Goal: Transaction & Acquisition: Purchase product/service

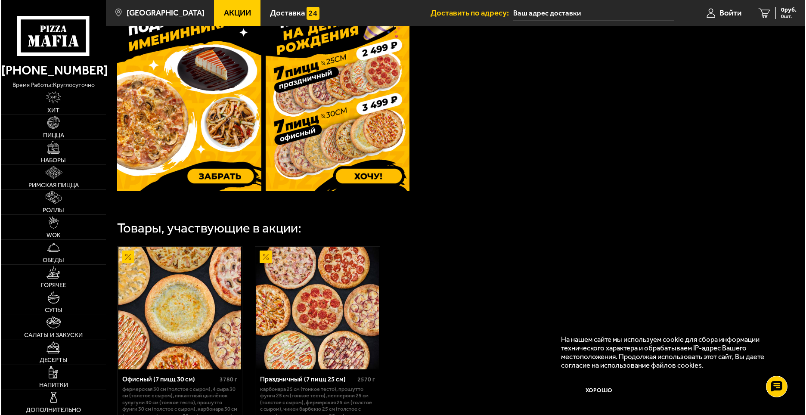
scroll to position [387, 0]
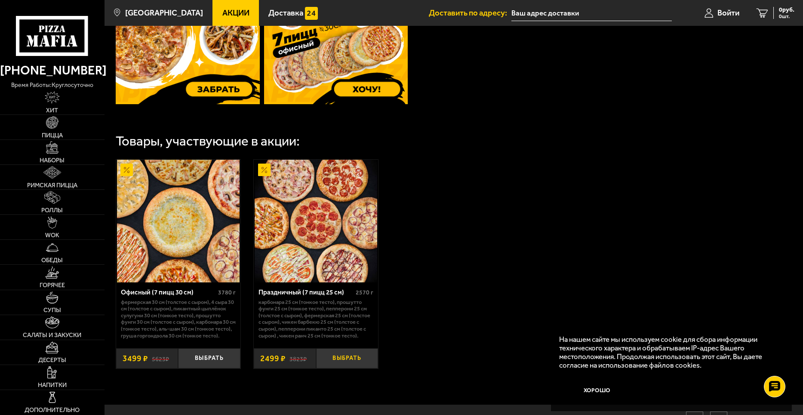
click at [347, 369] on button "Выбрать" at bounding box center [347, 358] width 62 height 21
click at [716, 11] on span "Войти" at bounding box center [718, 13] width 22 height 8
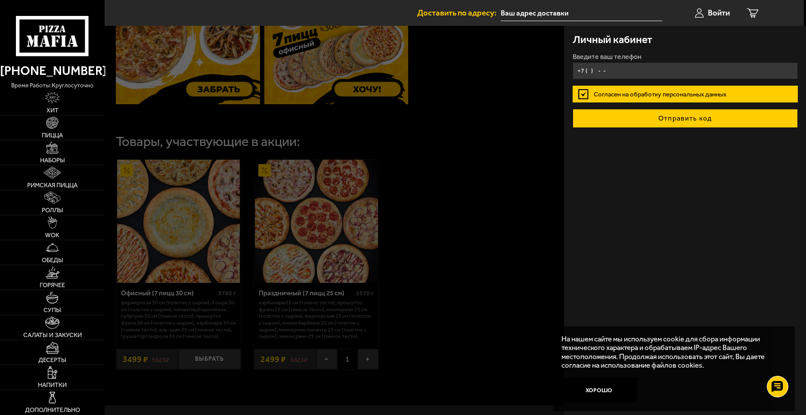
type input "+7 ( ) - -"
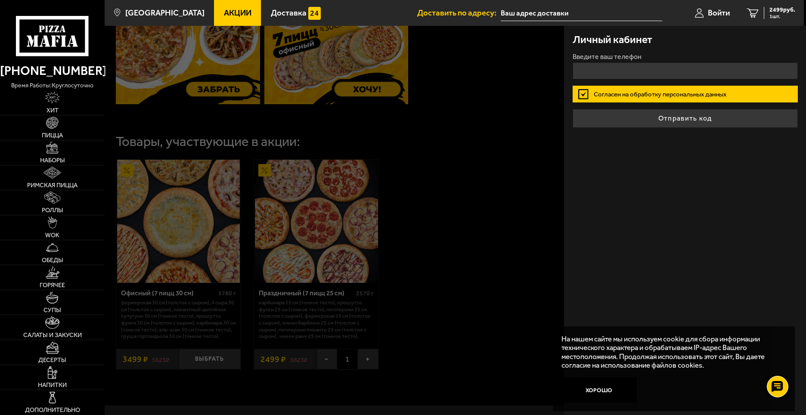
click at [630, 95] on label "Согласен на обработку персональных данных" at bounding box center [684, 94] width 225 height 17
click at [0, 0] on input "Согласен на обработку персональных данных" at bounding box center [0, 0] width 0 height 0
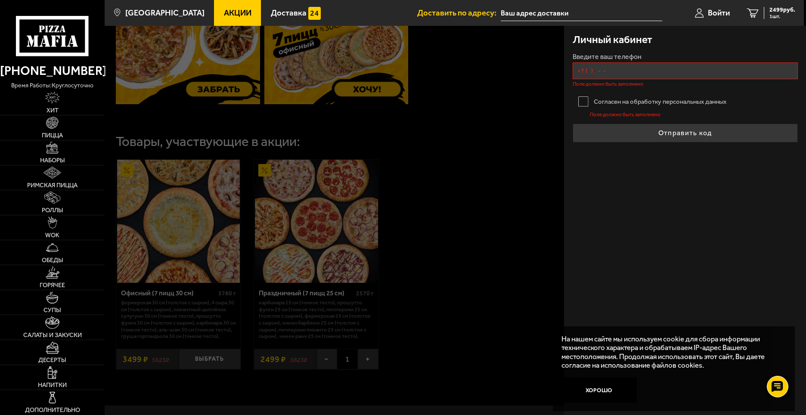
click at [584, 72] on input "+7 ( ) - -" at bounding box center [684, 70] width 225 height 17
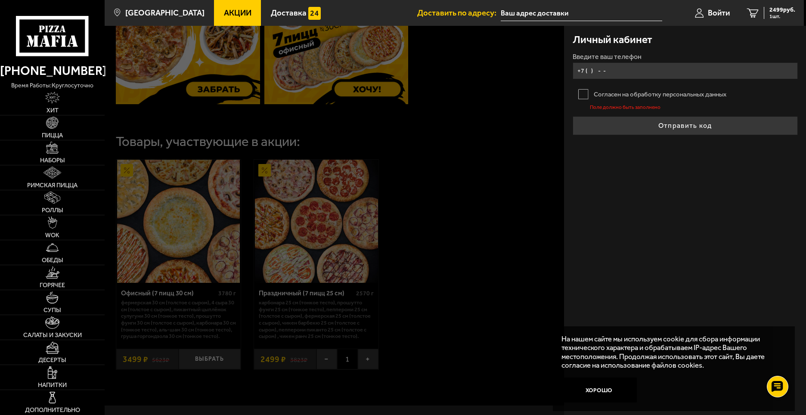
type input "+7 ( ) - -"
click at [585, 90] on form "Введите ваш телефон Согласен на обработку персональных данных Поле должно быть …" at bounding box center [684, 94] width 225 height 82
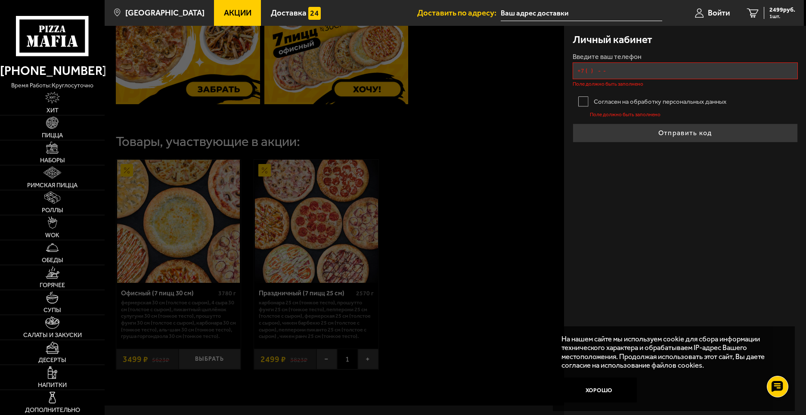
click at [579, 75] on input "+7 ( ) - -" at bounding box center [684, 70] width 225 height 17
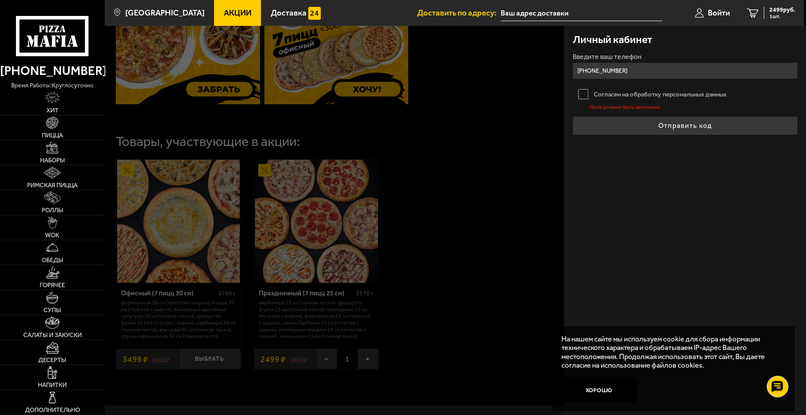
type input "[PHONE_NUMBER]"
click at [580, 95] on label "Согласен на обработку персональных данных" at bounding box center [684, 94] width 225 height 17
click at [0, 0] on input "Согласен на обработку персональных данных" at bounding box center [0, 0] width 0 height 0
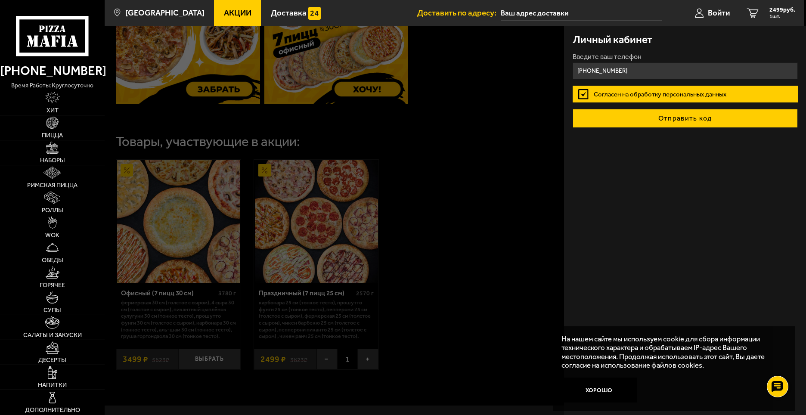
click at [654, 115] on button "Отправить код" at bounding box center [684, 118] width 225 height 19
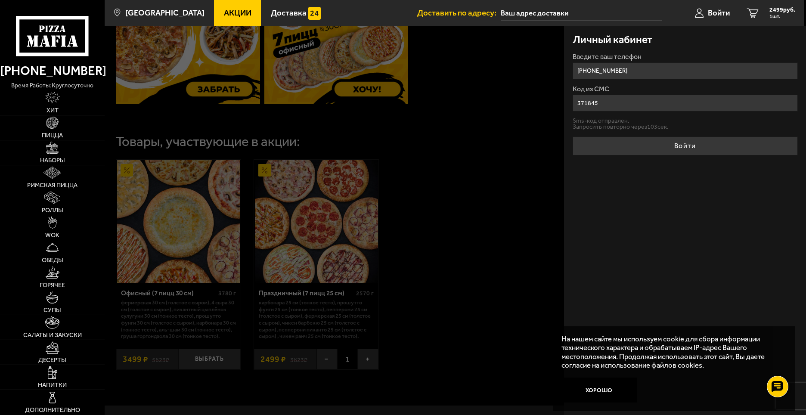
type input "371845"
click at [572, 136] on button "Войти" at bounding box center [684, 145] width 225 height 19
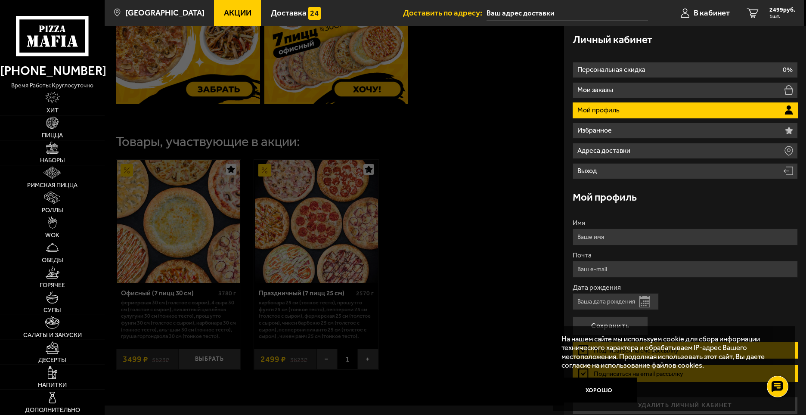
scroll to position [8, 0]
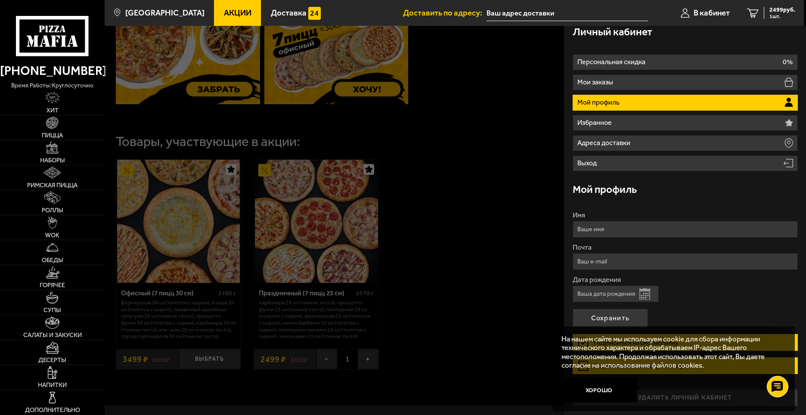
click at [584, 228] on input "Имя" at bounding box center [684, 229] width 225 height 17
type input "[PERSON_NAME]"
type input "[EMAIL_ADDRESS][DOMAIN_NAME]"
drag, startPoint x: 605, startPoint y: 228, endPoint x: 571, endPoint y: 228, distance: 34.4
click at [571, 228] on div "Личный кабинет Персональная скидка 0% Мои заказы Мой профиль Избранное [PERSON_…" at bounding box center [685, 220] width 242 height 389
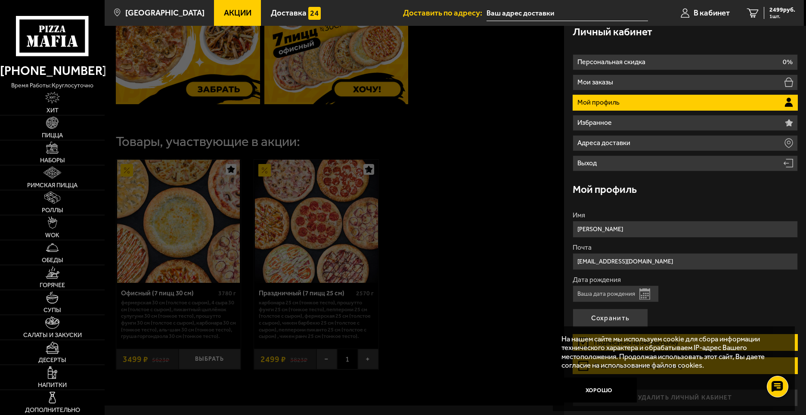
drag, startPoint x: 635, startPoint y: 229, endPoint x: 609, endPoint y: 229, distance: 25.4
click at [609, 229] on input "[PERSON_NAME]" at bounding box center [684, 229] width 225 height 17
type input "[PERSON_NAME]"
click at [645, 293] on button "Открыть календарь" at bounding box center [644, 293] width 11 height 11
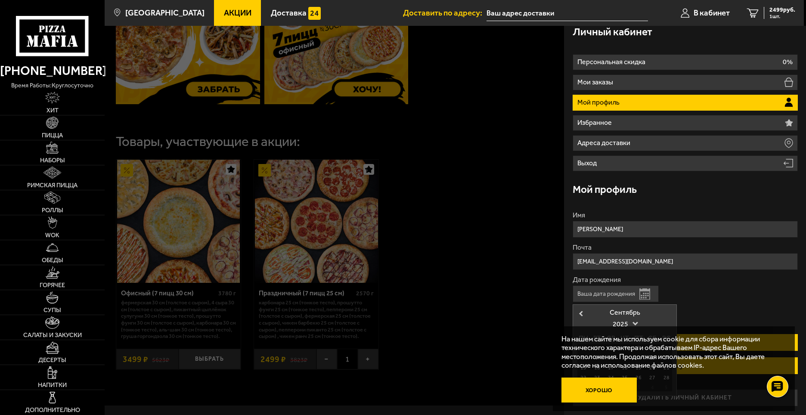
click at [604, 387] on button "Хорошо" at bounding box center [599, 389] width 76 height 25
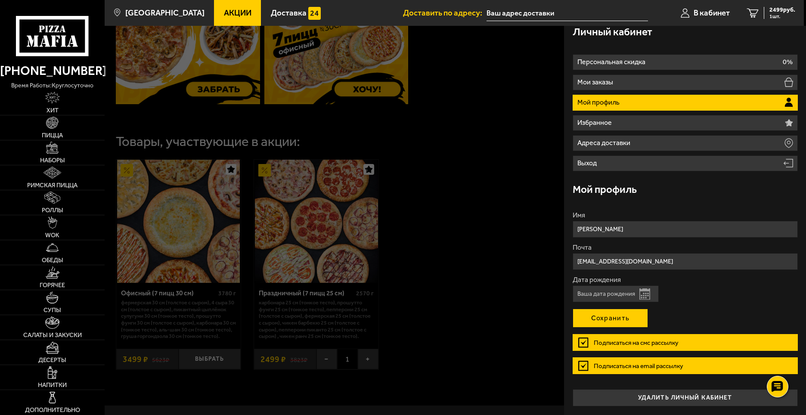
click at [621, 322] on button "Сохранить" at bounding box center [609, 318] width 75 height 19
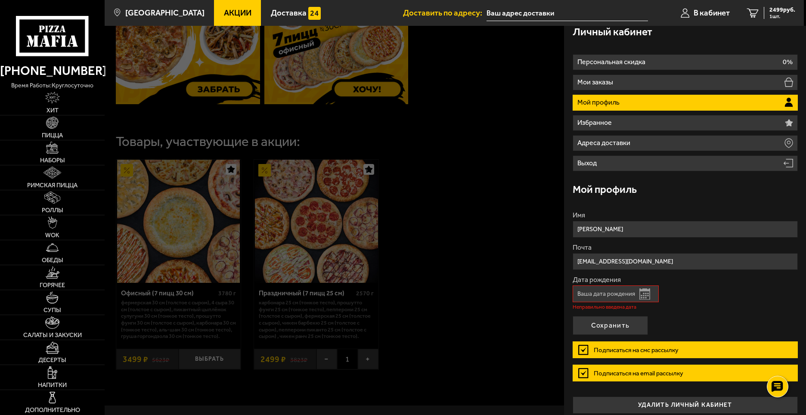
click at [644, 293] on button "Открыть календарь" at bounding box center [644, 293] width 11 height 11
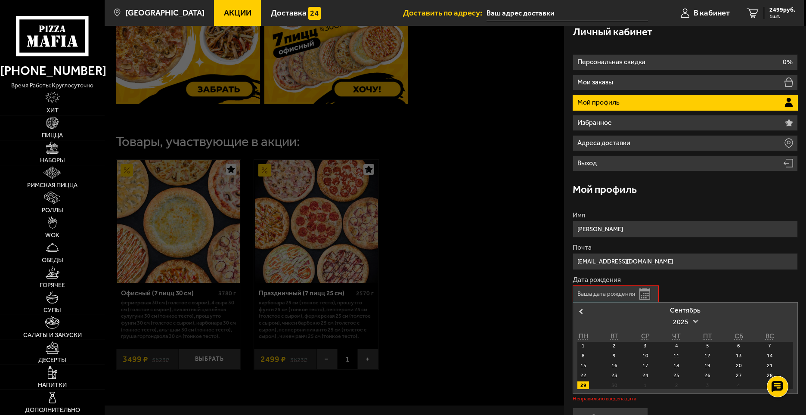
click at [683, 322] on span "2025" at bounding box center [685, 321] width 24 height 15
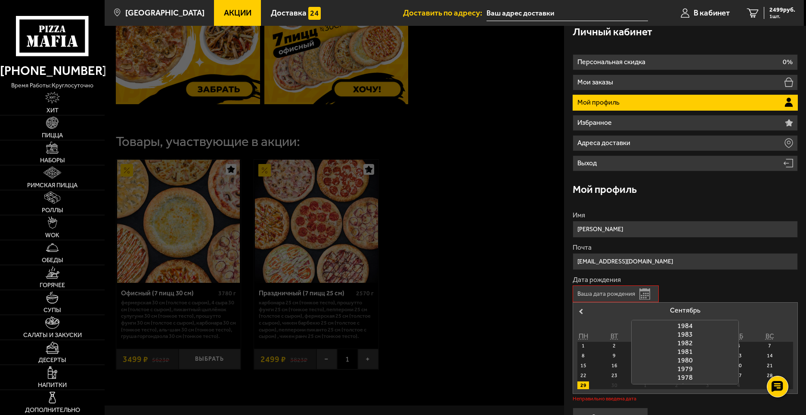
scroll to position [386, 0]
click at [683, 333] on div "1979" at bounding box center [684, 334] width 107 height 9
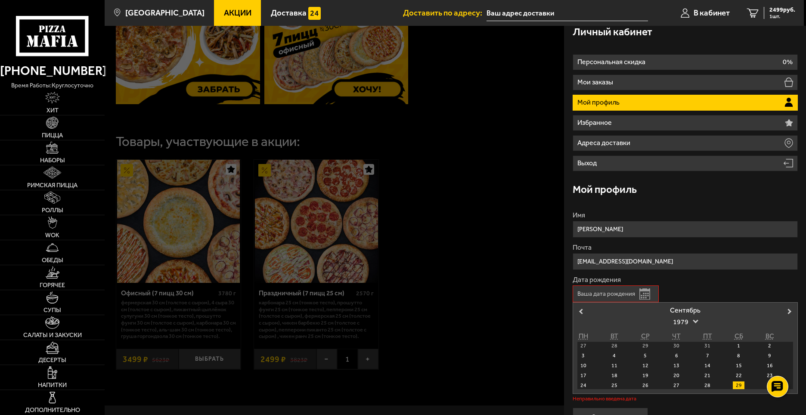
click at [765, 384] on div "Пицца Мафия клиентская поддержка Чат на сайте" at bounding box center [777, 386] width 26 height 26
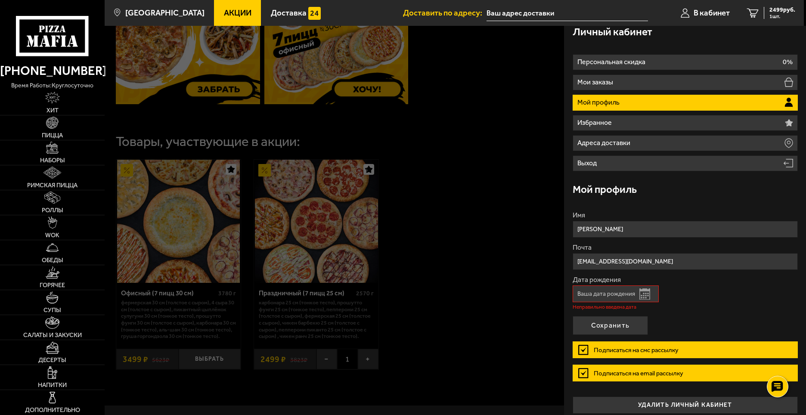
click at [640, 292] on button "Открыть календарь" at bounding box center [644, 293] width 11 height 11
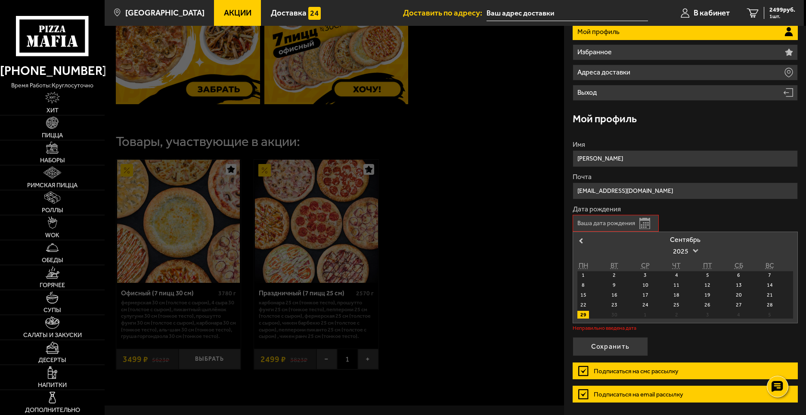
scroll to position [107, 0]
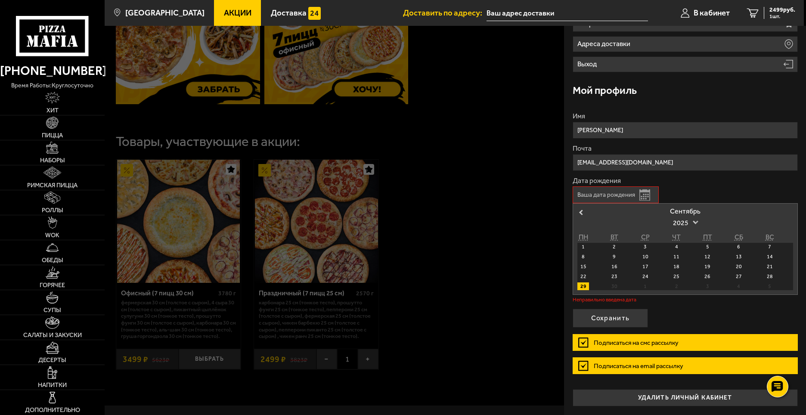
click at [694, 219] on span at bounding box center [695, 222] width 6 height 6
click at [685, 235] on div "1979" at bounding box center [684, 235] width 107 height 9
click at [769, 284] on div "30" at bounding box center [769, 286] width 12 height 8
type input "[DATE]"
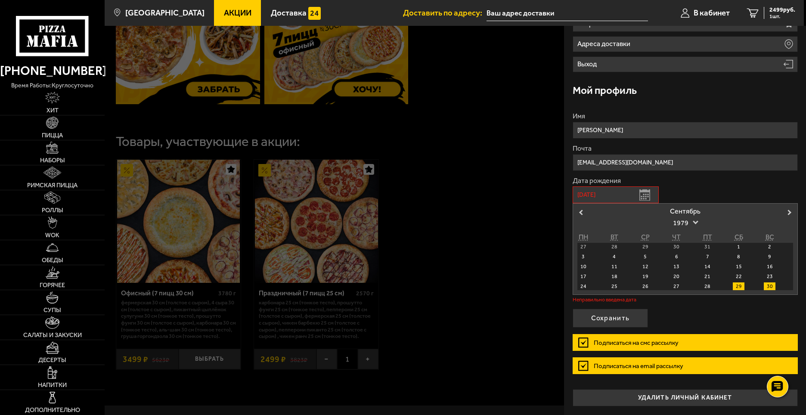
scroll to position [8, 0]
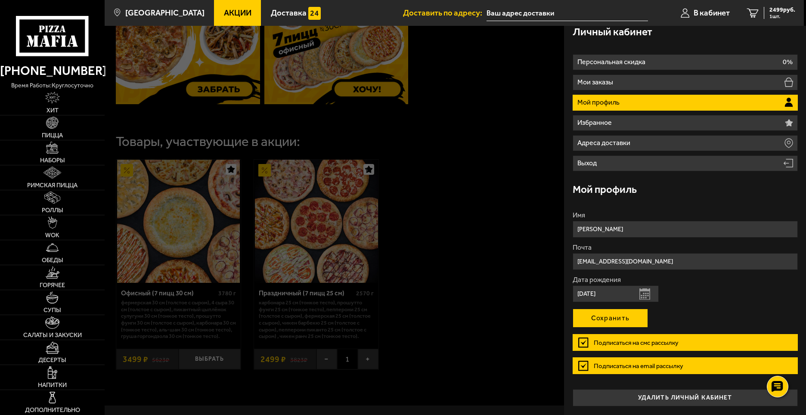
click at [605, 314] on button "Сохранить" at bounding box center [609, 318] width 75 height 19
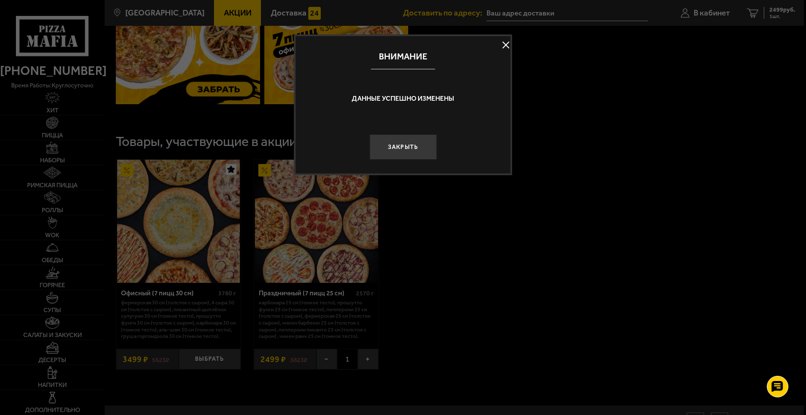
click at [505, 42] on button at bounding box center [505, 44] width 13 height 13
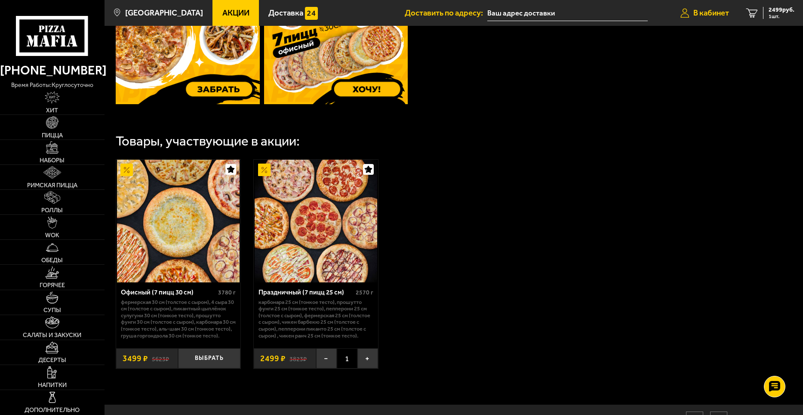
click at [716, 12] on span "В кабинет" at bounding box center [712, 13] width 36 height 8
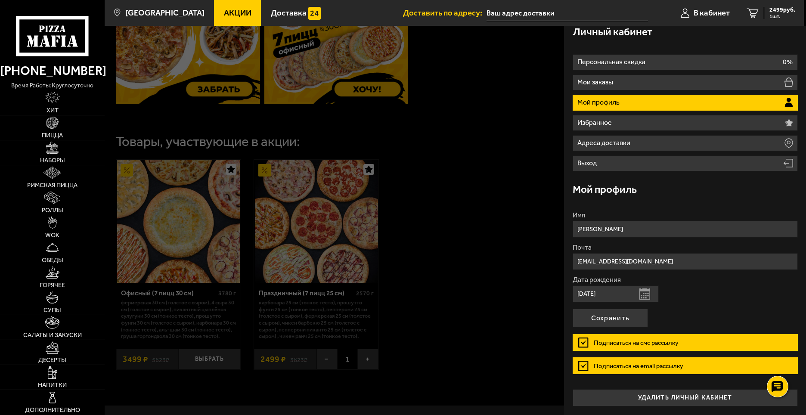
click at [583, 340] on label "Подписаться на смс рассылку" at bounding box center [684, 342] width 225 height 17
click at [0, 0] on input "Подписаться на смс рассылку" at bounding box center [0, 0] width 0 height 0
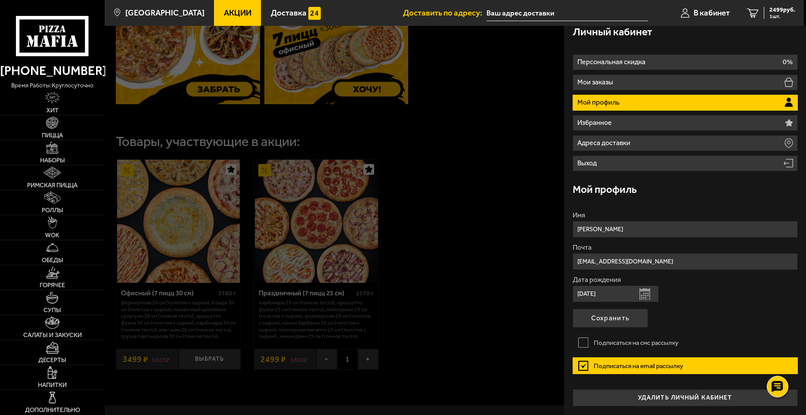
click at [580, 364] on label "Подписаться на email рассылку" at bounding box center [684, 365] width 225 height 17
click at [0, 0] on input "Подписаться на email рассылку" at bounding box center [0, 0] width 0 height 0
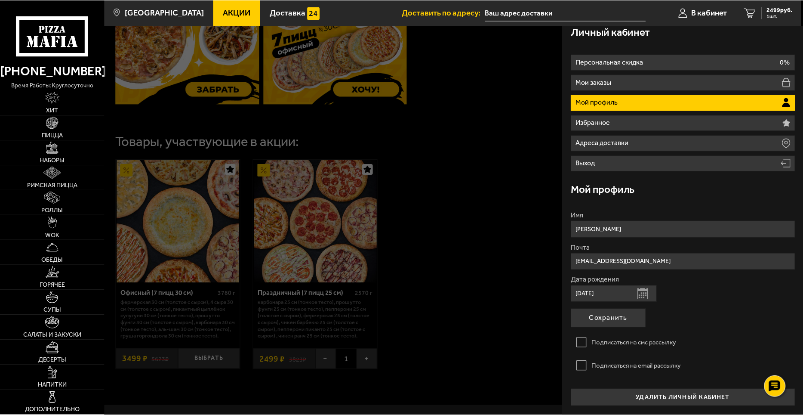
scroll to position [0, 0]
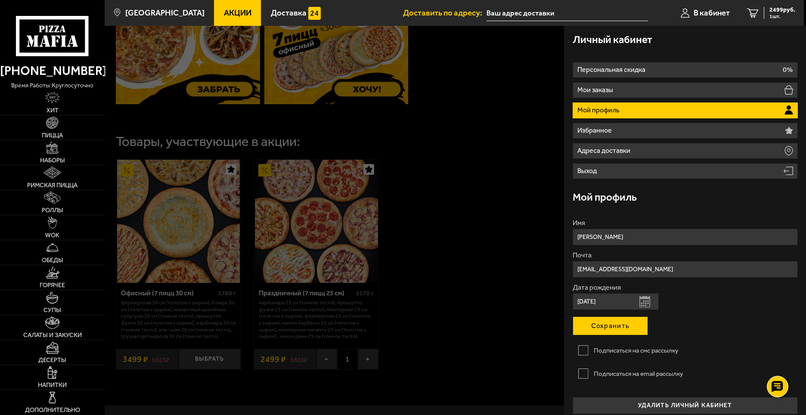
click at [613, 326] on button "Сохранить" at bounding box center [609, 325] width 75 height 19
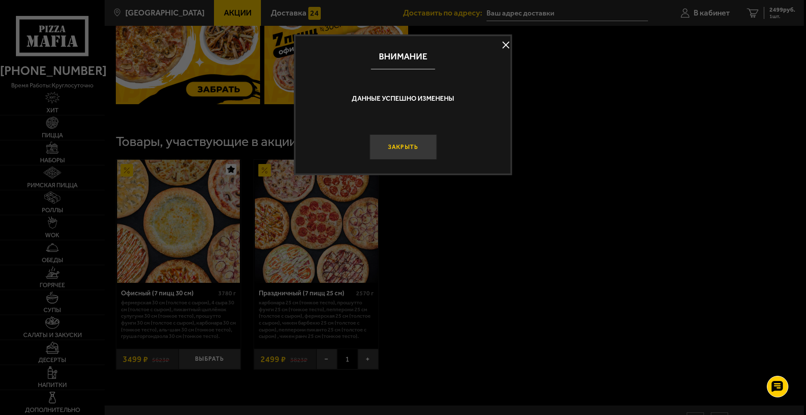
click at [411, 152] on button "Закрыть" at bounding box center [402, 146] width 67 height 25
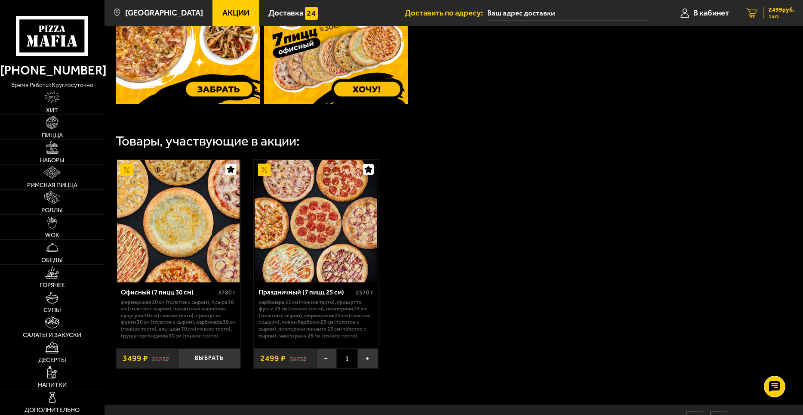
click at [764, 12] on div "2499 руб. 1 шт." at bounding box center [778, 13] width 31 height 12
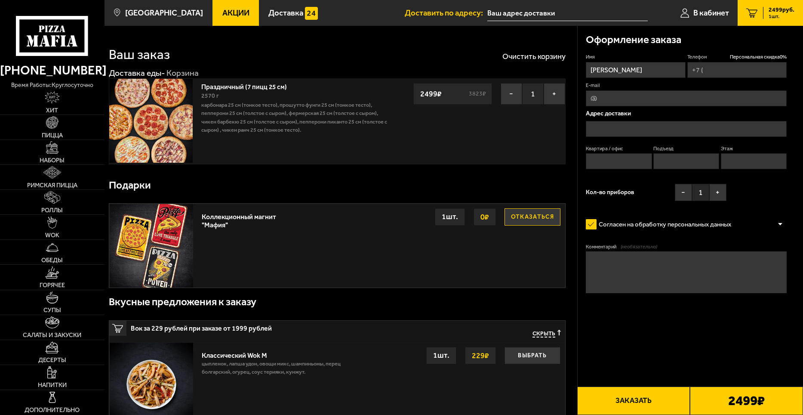
type input "[PHONE_NUMBER]"
click at [602, 130] on input "text" at bounding box center [686, 129] width 201 height 16
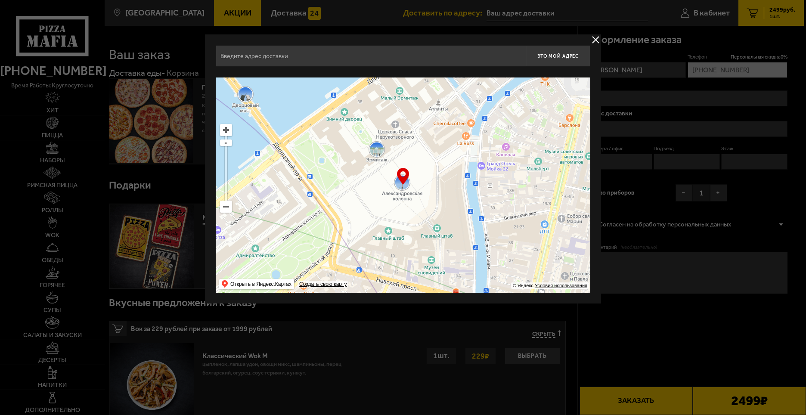
click at [486, 59] on input "text" at bounding box center [371, 56] width 310 height 22
click at [646, 45] on div at bounding box center [403, 207] width 806 height 415
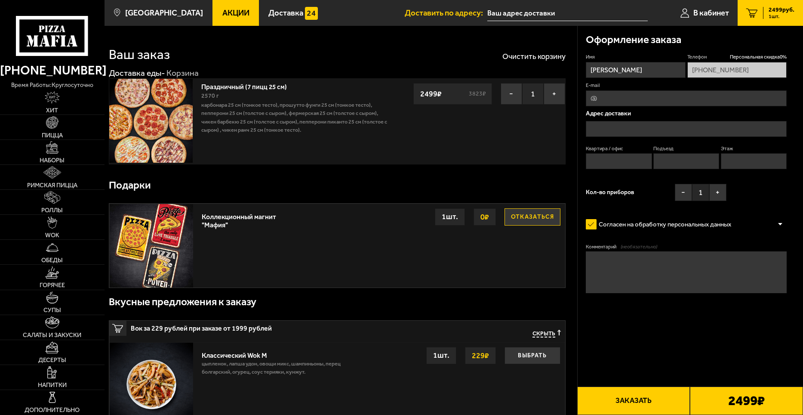
click at [538, 213] on button "Отказаться" at bounding box center [533, 216] width 56 height 17
click at [593, 98] on input "E-mail" at bounding box center [686, 98] width 201 height 16
type input "[EMAIL_ADDRESS][DOMAIN_NAME]"
click at [605, 128] on input "text" at bounding box center [686, 129] width 201 height 16
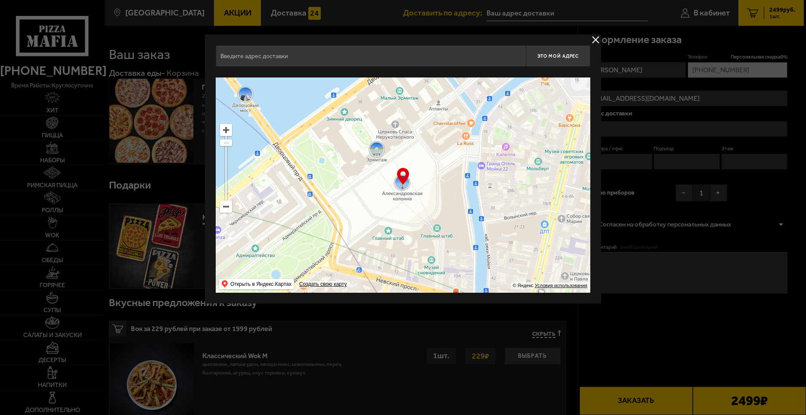
click at [466, 59] on input "text" at bounding box center [371, 56] width 310 height 22
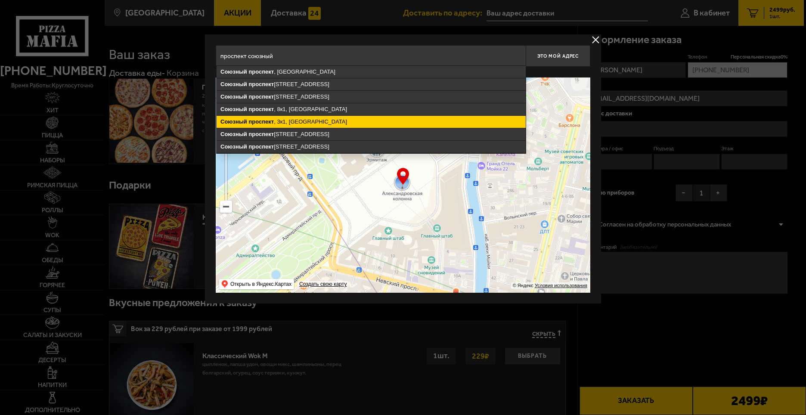
click at [355, 124] on ymaps "[STREET_ADDRESS]" at bounding box center [370, 122] width 309 height 12
type input "[STREET_ADDRESS]"
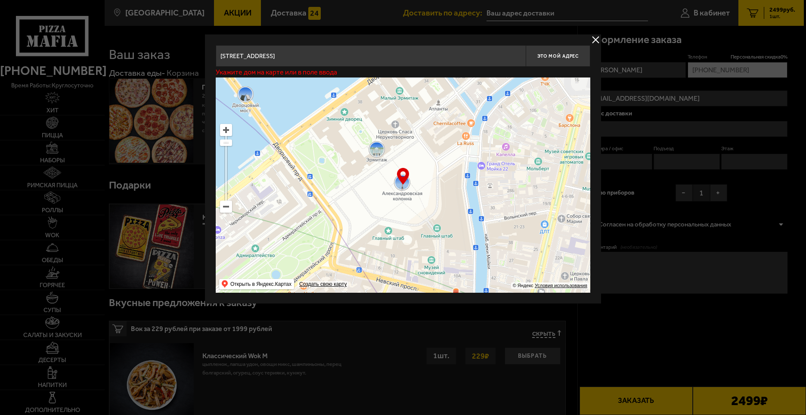
type input "[STREET_ADDRESS]"
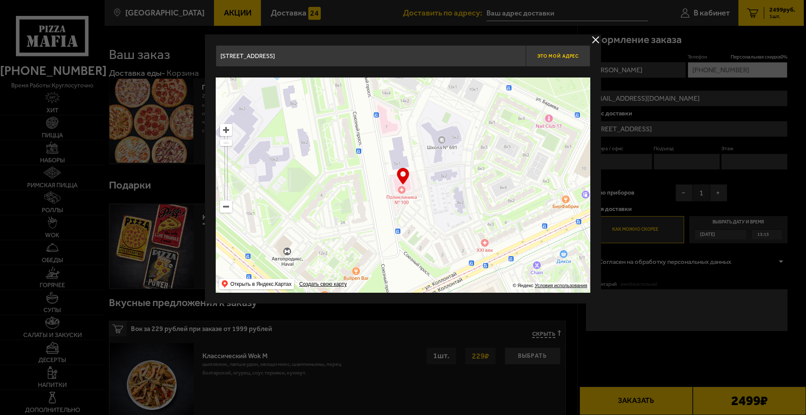
click at [554, 52] on button "Это мой адрес" at bounding box center [557, 56] width 65 height 22
type input "[STREET_ADDRESS]"
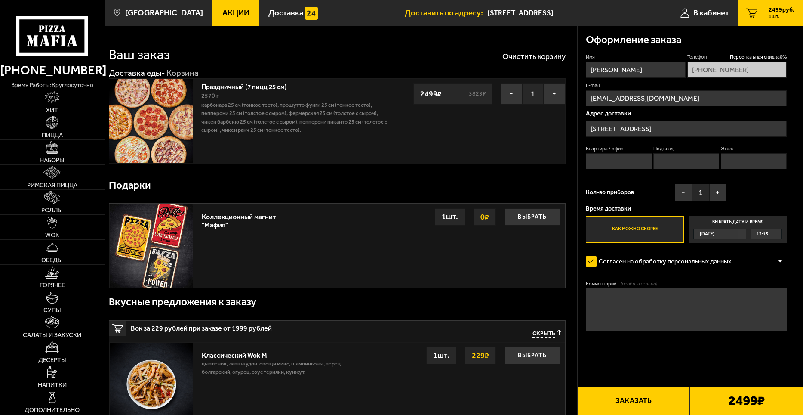
click at [594, 157] on input "Квартира / офис" at bounding box center [619, 161] width 66 height 16
click at [739, 162] on input "Этаж" at bounding box center [754, 161] width 66 height 16
type input "2"
click at [667, 161] on input "Подъезд" at bounding box center [687, 161] width 66 height 16
click at [593, 165] on input "Квартира / офис" at bounding box center [619, 161] width 66 height 16
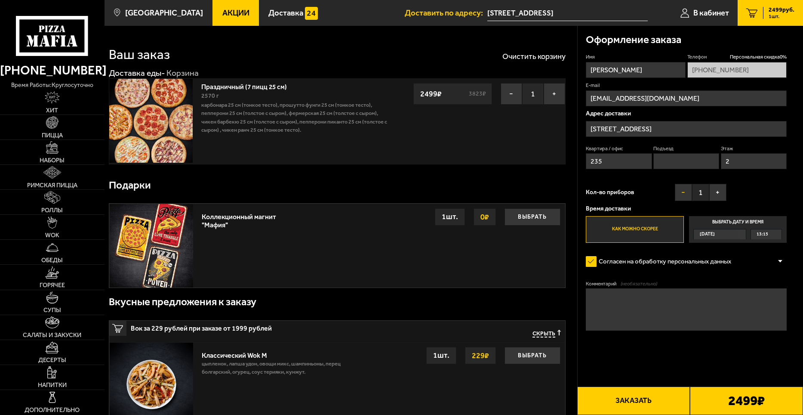
type input "235"
click at [681, 194] on button "−" at bounding box center [683, 192] width 17 height 17
click at [722, 192] on button "+" at bounding box center [718, 192] width 17 height 17
click at [763, 235] on span "13:15" at bounding box center [763, 233] width 12 height 9
click at [0, 0] on input "Выбрать дату и время [DATE] 13:15" at bounding box center [0, 0] width 0 height 0
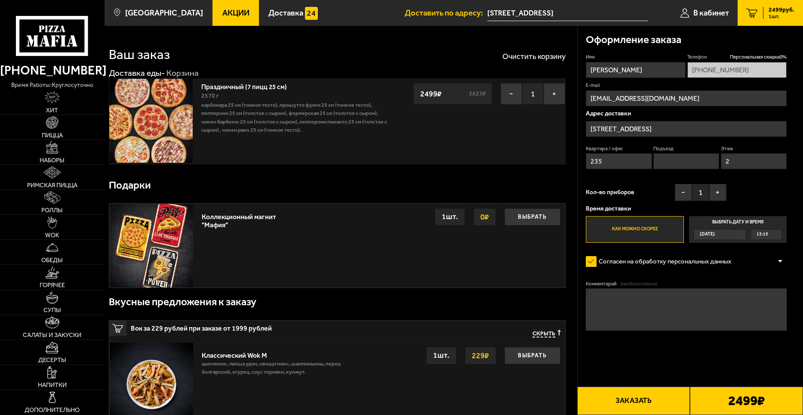
click at [723, 235] on div "[DATE]" at bounding box center [716, 233] width 44 height 9
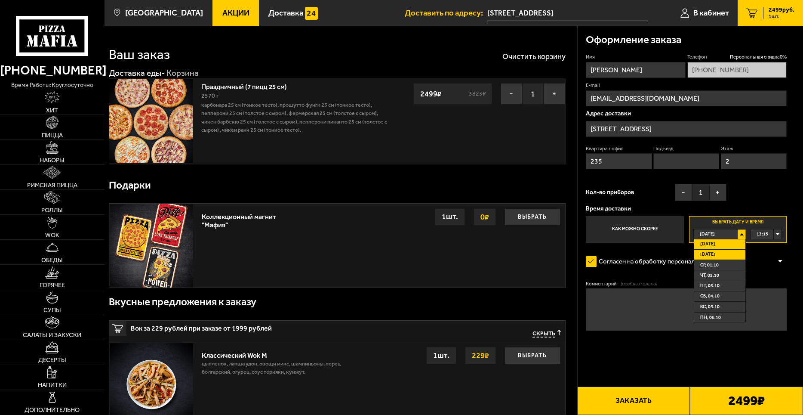
click at [718, 250] on li "[DATE]" at bounding box center [719, 255] width 51 height 10
click at [775, 232] on div "00:00" at bounding box center [766, 233] width 31 height 9
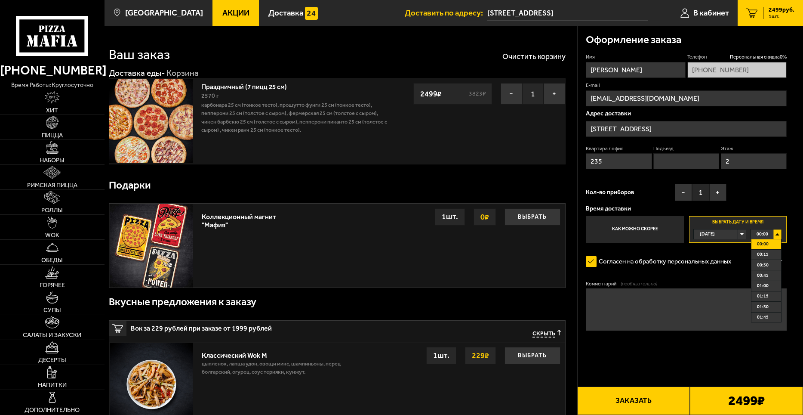
click at [738, 233] on div "[DATE]" at bounding box center [716, 233] width 44 height 9
click at [713, 253] on span "[DATE]" at bounding box center [708, 254] width 15 height 9
click at [762, 316] on span "14:00" at bounding box center [763, 313] width 12 height 9
click at [738, 233] on div "[DATE]" at bounding box center [716, 233] width 44 height 9
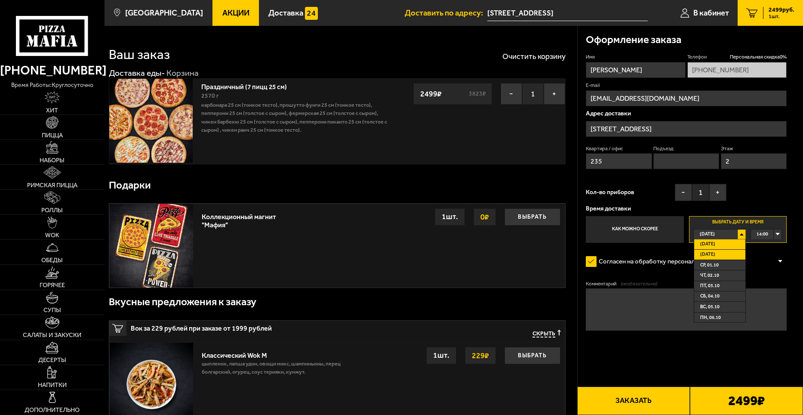
click at [711, 256] on span "[DATE]" at bounding box center [708, 254] width 15 height 9
click at [738, 233] on div "[DATE]" at bounding box center [716, 233] width 44 height 9
click at [710, 255] on span "[DATE]" at bounding box center [708, 254] width 15 height 9
click at [779, 233] on div "00:00" at bounding box center [766, 233] width 31 height 9
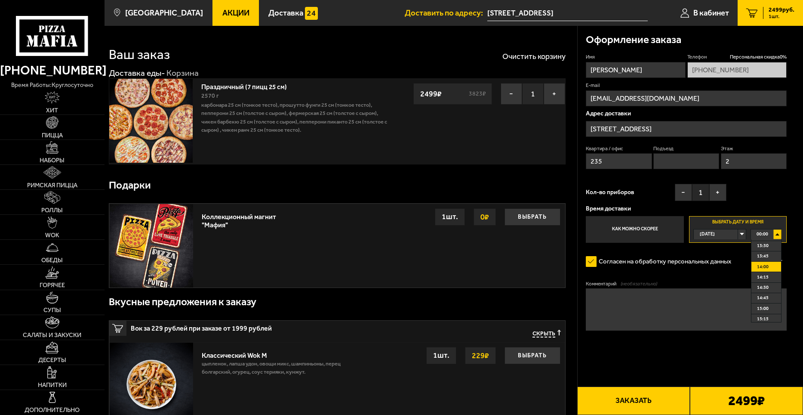
scroll to position [559, 0]
click at [763, 268] on span "14:00" at bounding box center [763, 269] width 12 height 9
click at [598, 294] on textarea "Комментарий (необязательно)" at bounding box center [686, 309] width 201 height 42
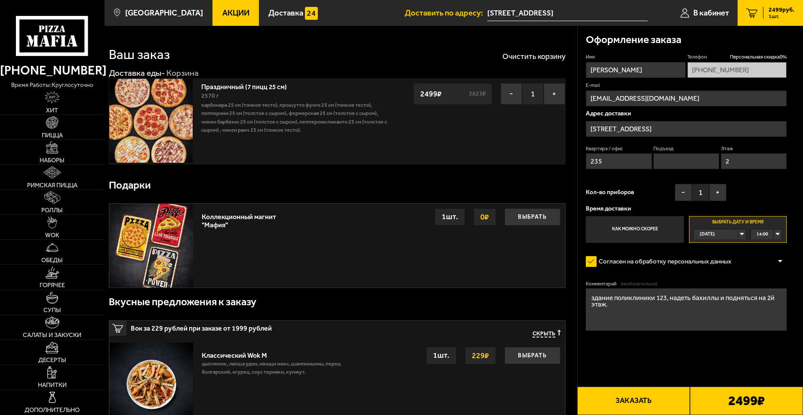
click at [711, 299] on textarea "здание поликлиники 123, надеть бахиллы и подняться на 2й этаж." at bounding box center [686, 309] width 201 height 42
click at [590, 299] on textarea "здание поликлиники 123, надеть бахилы и подняться на 2й этаж." at bounding box center [686, 309] width 201 height 42
drag, startPoint x: 606, startPoint y: 304, endPoint x: 613, endPoint y: 322, distance: 19.1
click at [607, 306] on textarea "здание поликлиники 123, надеть бахилы и подняться на 2й этаж." at bounding box center [686, 309] width 201 height 42
type textarea "здание поликлиники 123, надеть бахилы и подняться на 2й этаж на лифте. Позвонит…"
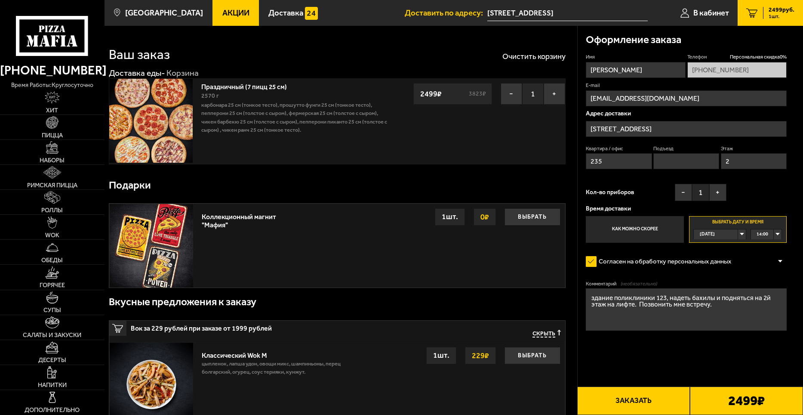
click at [738, 233] on div "[DATE]" at bounding box center [716, 233] width 44 height 9
click at [712, 253] on span "[DATE]" at bounding box center [708, 254] width 15 height 9
click at [777, 232] on div "00:00" at bounding box center [766, 233] width 31 height 9
click at [722, 234] on div "[DATE]" at bounding box center [716, 233] width 44 height 9
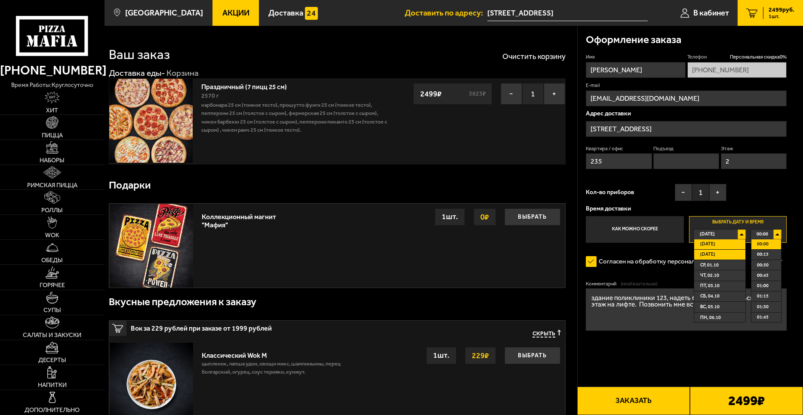
click at [721, 254] on li "[DATE]" at bounding box center [719, 255] width 51 height 10
click at [734, 223] on label "Выбрать дату и время [DATE] 00:00 00:00 00:15 00:30 00:45 01:00 01:15 01:30 01:…" at bounding box center [738, 229] width 98 height 27
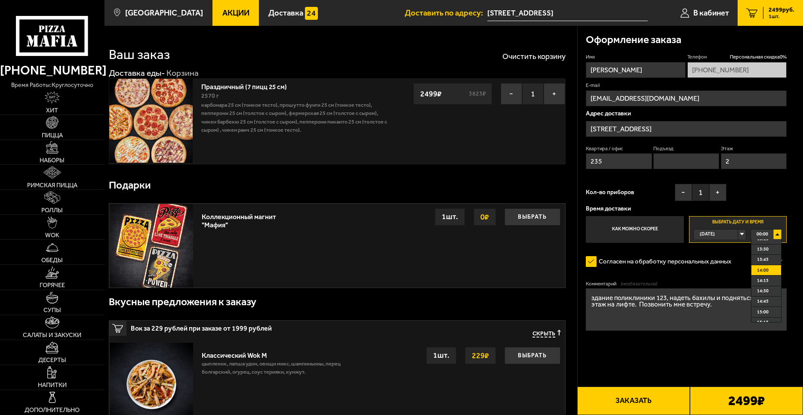
click at [764, 272] on span "14:00" at bounding box center [763, 269] width 12 height 9
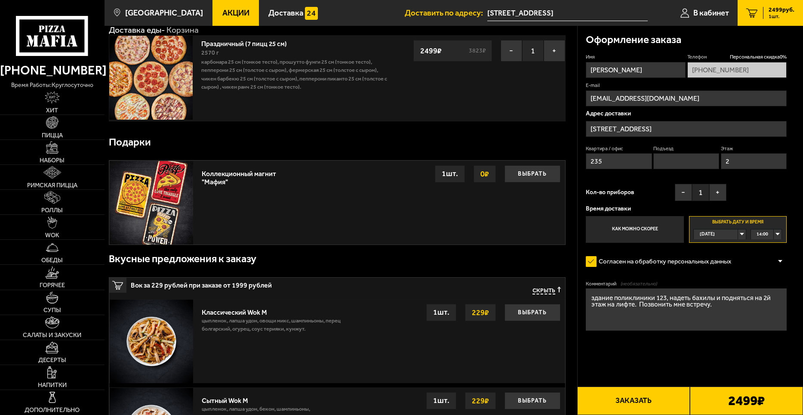
scroll to position [0, 0]
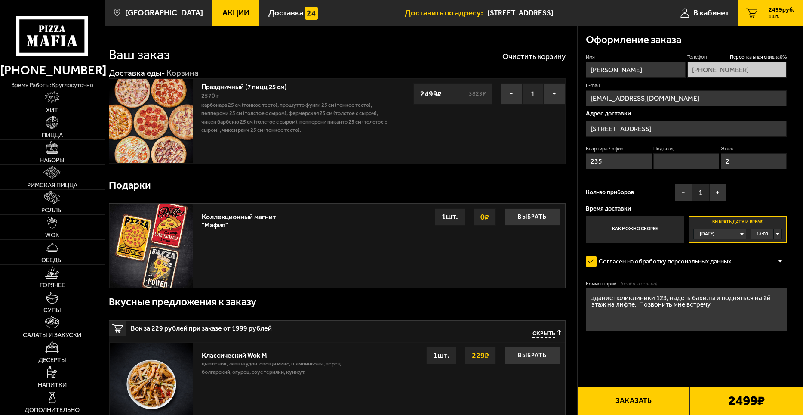
click at [608, 161] on input "235" at bounding box center [619, 161] width 66 height 16
click at [539, 217] on button "Выбрать" at bounding box center [533, 216] width 56 height 17
click at [738, 235] on div "[DATE]" at bounding box center [716, 233] width 44 height 9
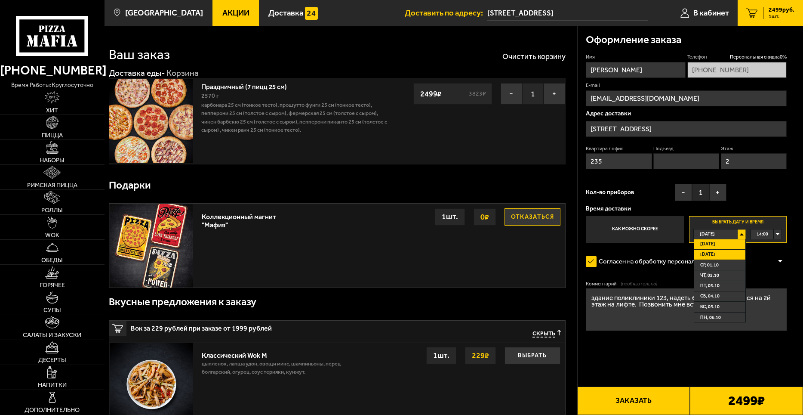
click at [706, 252] on span "[DATE]" at bounding box center [708, 254] width 15 height 9
click at [777, 233] on div "00:00" at bounding box center [766, 233] width 31 height 9
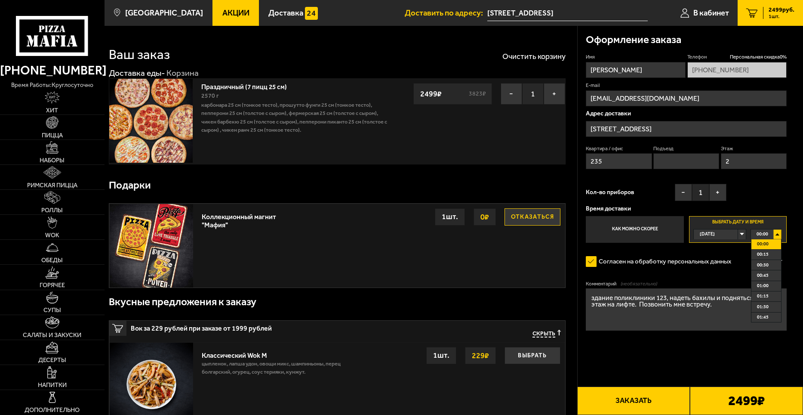
click at [766, 234] on span "00:00" at bounding box center [763, 233] width 12 height 9
click at [763, 269] on span "14:00" at bounding box center [763, 269] width 12 height 9
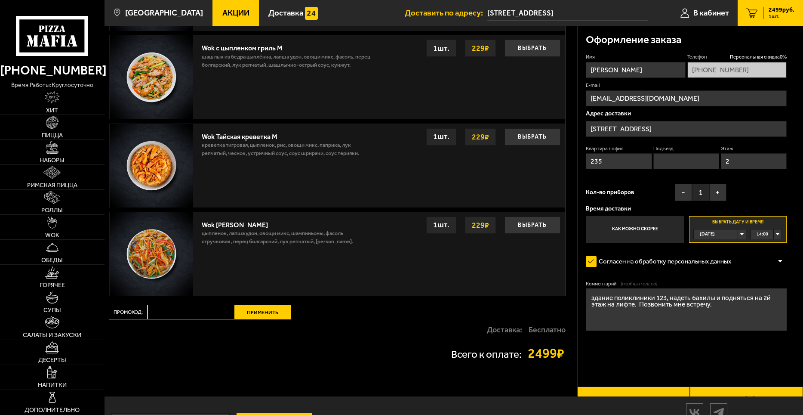
scroll to position [611, 0]
